Goal: Download file/media

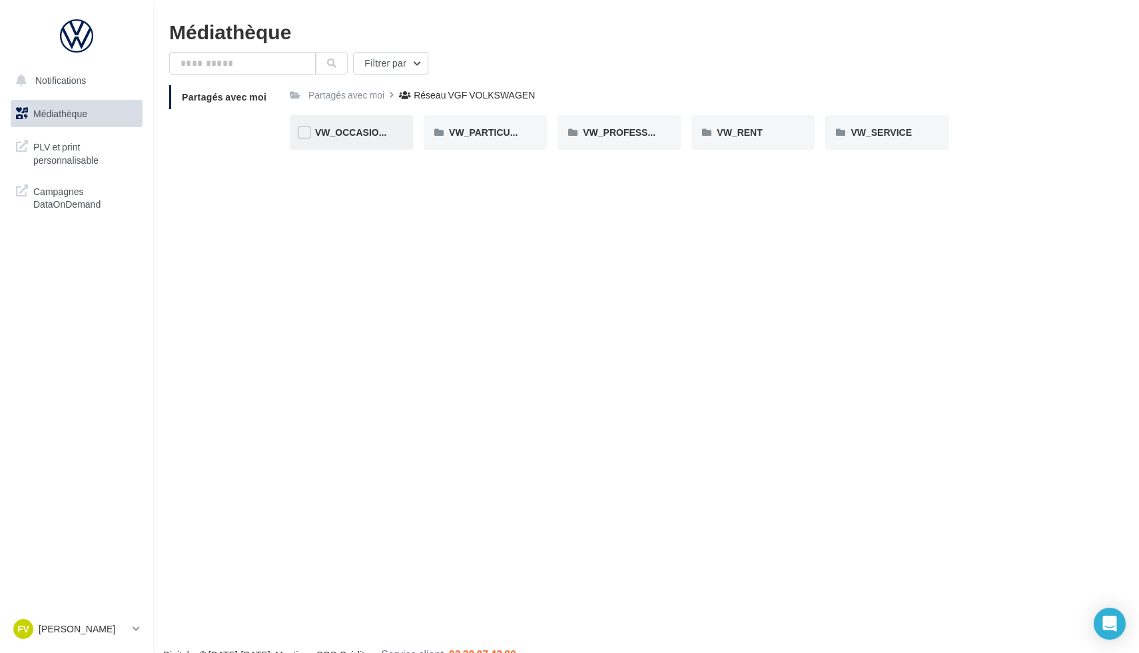
click at [368, 137] on span "VW_OCCASIONS_GARANTIES" at bounding box center [383, 132] width 137 height 11
click at [744, 150] on div "PLV" at bounding box center [752, 132] width 123 height 35
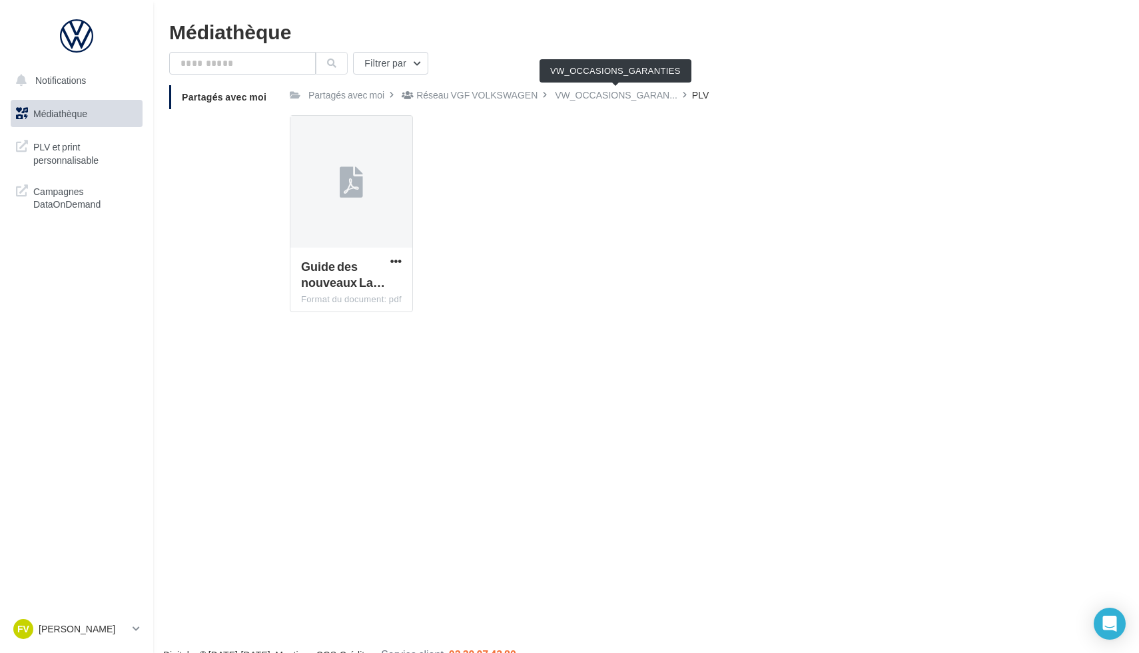
click at [614, 105] on div "Partagés avec moi Réseau VGF VOLKSWAGEN VW_OCCASIONS_GARAN... PLV Rs Partagé pa…" at bounding box center [686, 204] width 793 height 238
click at [614, 102] on span "VW_OCCASIONS_GARAN..." at bounding box center [616, 95] width 123 height 13
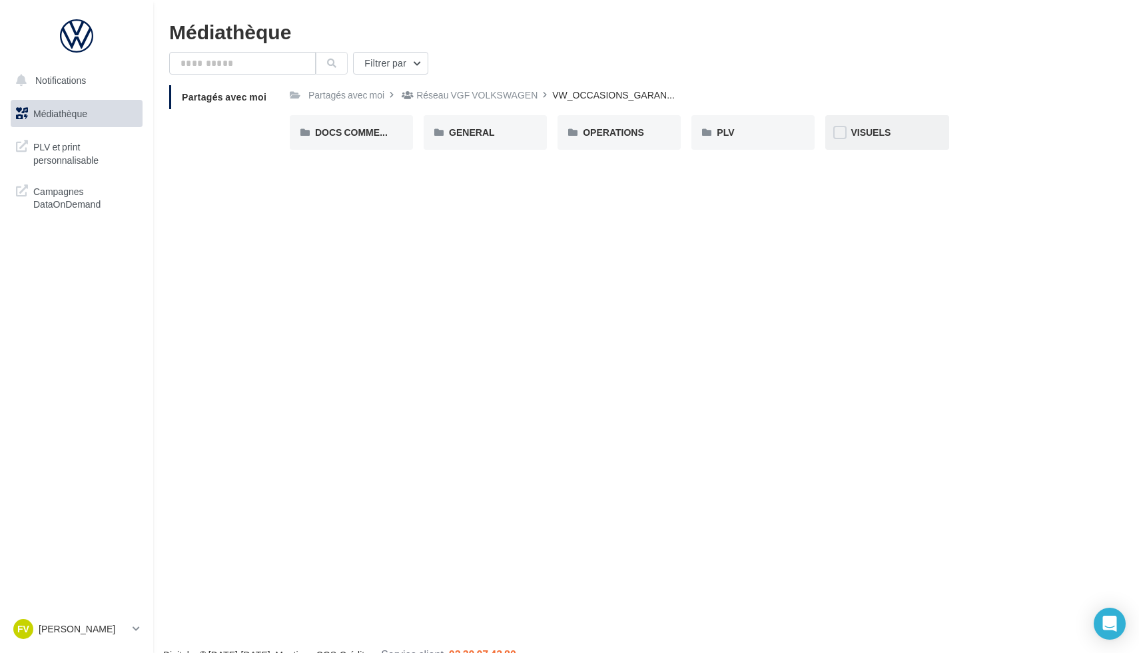
click at [798, 127] on div "VISUELS" at bounding box center [886, 132] width 73 height 13
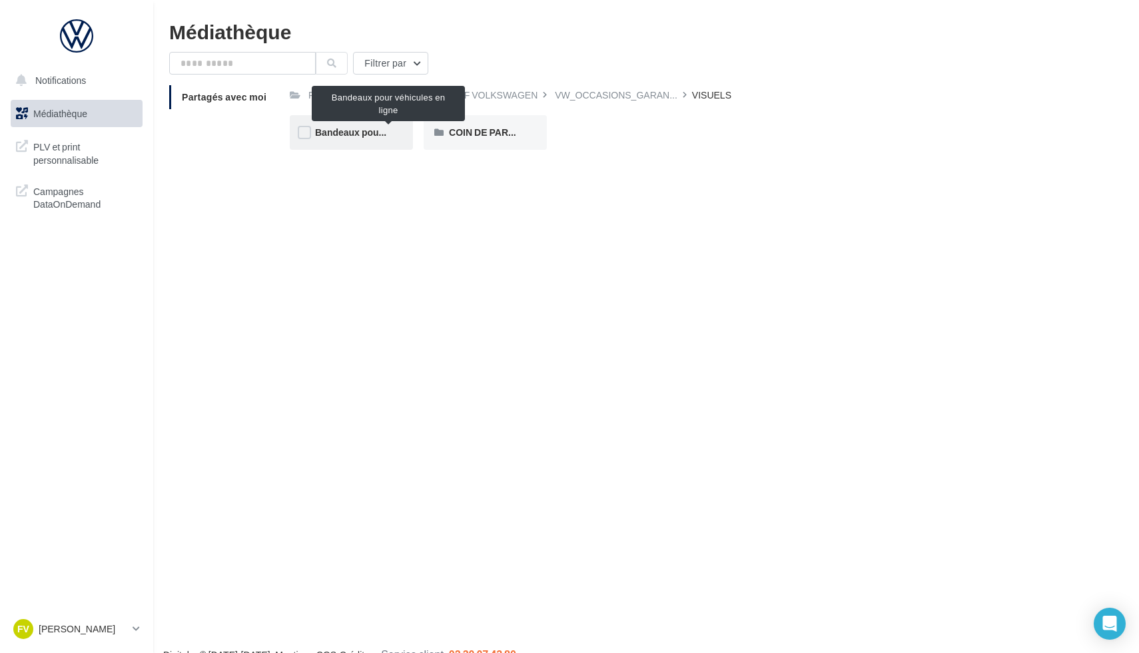
click at [372, 135] on span "Bandeaux pour véhicules en ligne" at bounding box center [389, 132] width 148 height 11
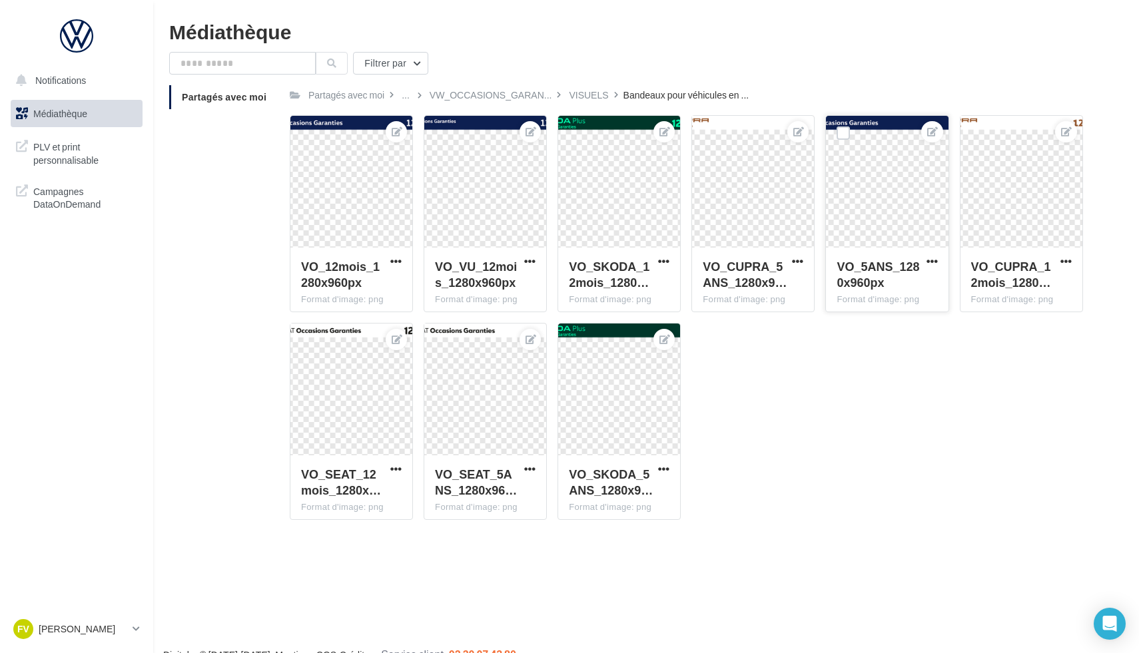
click at [798, 161] on div at bounding box center [887, 182] width 122 height 133
click at [798, 222] on div at bounding box center [887, 182] width 122 height 133
click at [798, 268] on span "VO_5ANS_1280x960px" at bounding box center [877, 274] width 83 height 31
click at [798, 258] on span "button" at bounding box center [931, 261] width 11 height 11
click at [798, 324] on button "Télécharger" at bounding box center [871, 322] width 137 height 35
